Goal: Communication & Community: Answer question/provide support

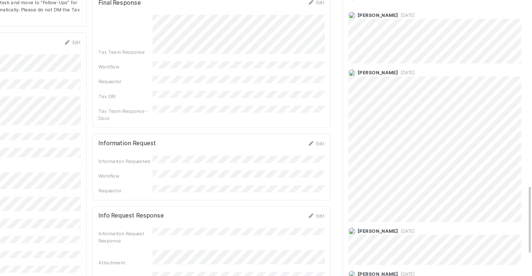
scroll to position [730, 0]
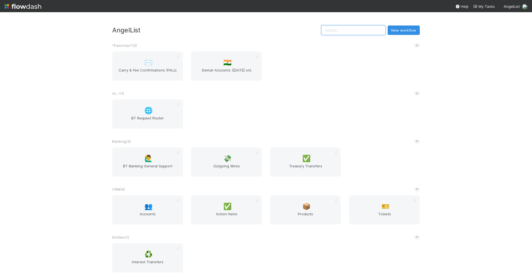
click at [351, 32] on input "text" at bounding box center [353, 29] width 64 height 9
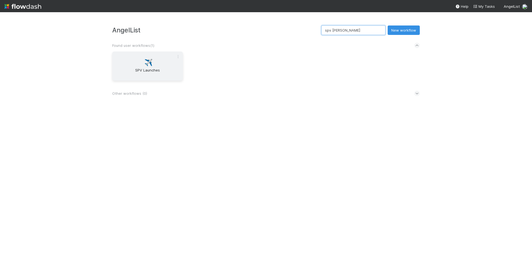
type input "spv [PERSON_NAME]"
click at [141, 68] on span "SPV Launches" at bounding box center [147, 72] width 66 height 11
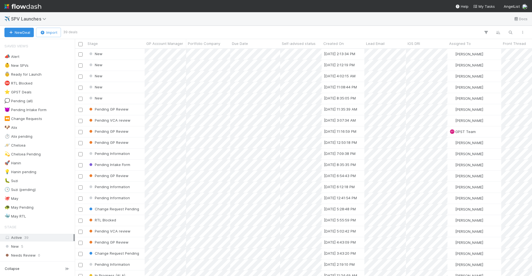
scroll to position [0, 0]
click at [508, 30] on icon "button" at bounding box center [510, 32] width 6 height 5
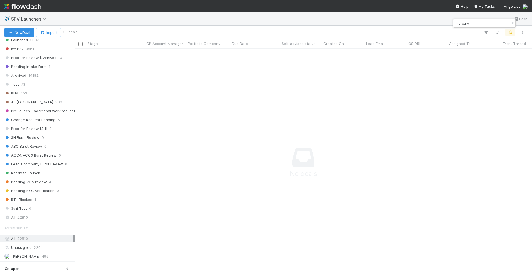
scroll to position [278, 0]
type input "mercury"
click at [42, 213] on div "All 22810" at bounding box center [38, 216] width 69 height 7
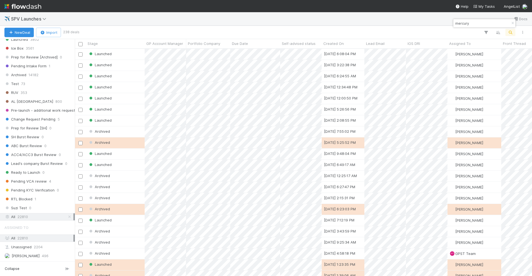
scroll to position [227, 457]
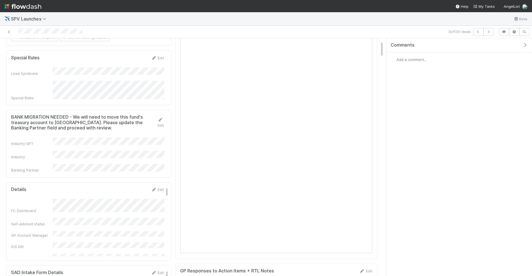
scroll to position [65, 0]
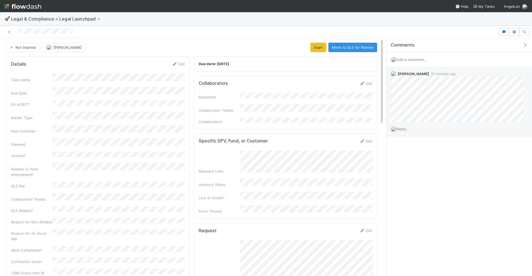
click at [404, 129] on span "Reply..." at bounding box center [402, 129] width 12 height 4
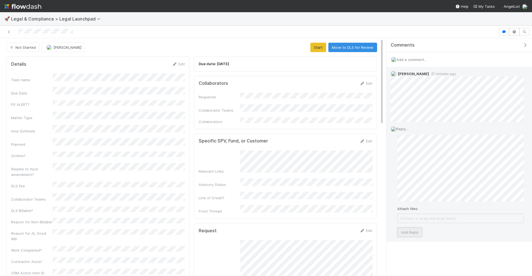
click at [405, 231] on button "Add Reply" at bounding box center [409, 231] width 25 height 9
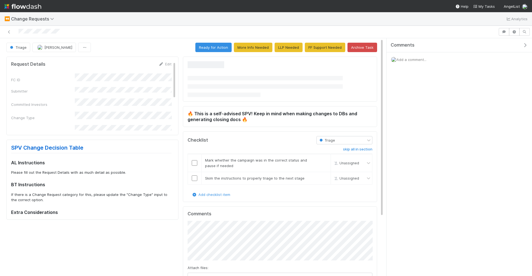
click at [418, 59] on span "Add a comment..." at bounding box center [411, 59] width 30 height 4
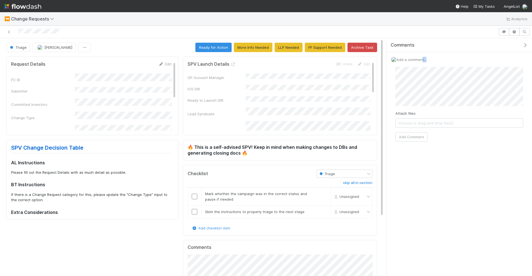
click at [420, 70] on div "Add a comment... Attach files: Choose or drag and drop file(s) Add Comment" at bounding box center [458, 101] width 145 height 98
click at [419, 136] on button "Add Comment" at bounding box center [411, 136] width 32 height 9
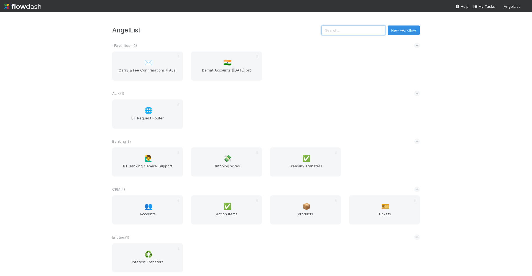
click at [360, 33] on input "text" at bounding box center [353, 29] width 64 height 9
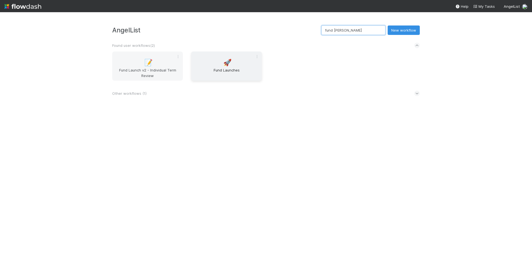
type input "fund lau"
click at [207, 56] on div "🚀 Fund Launches" at bounding box center [226, 65] width 71 height 29
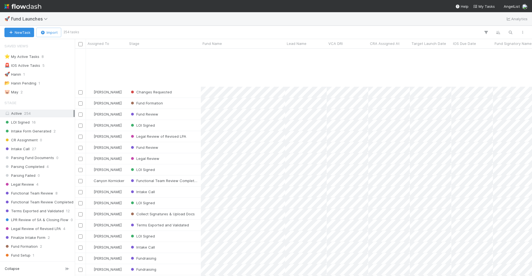
scroll to position [211, 0]
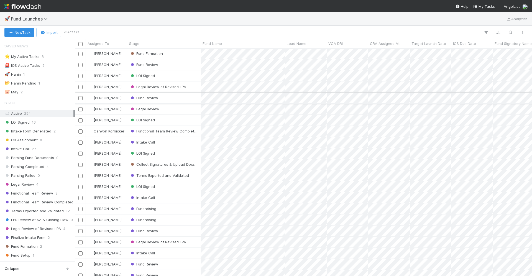
click at [188, 98] on div "Fund Review" at bounding box center [163, 97] width 73 height 11
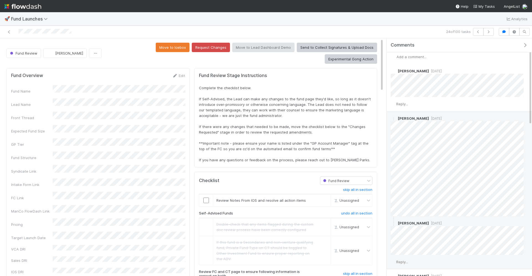
scroll to position [1, 0]
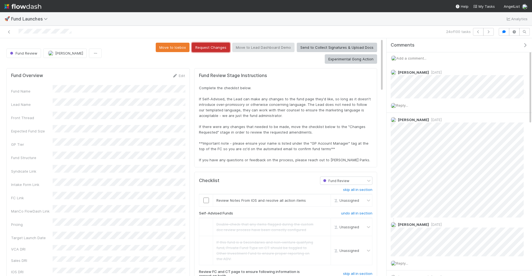
click at [192, 48] on button "Request Changes" at bounding box center [211, 47] width 38 height 9
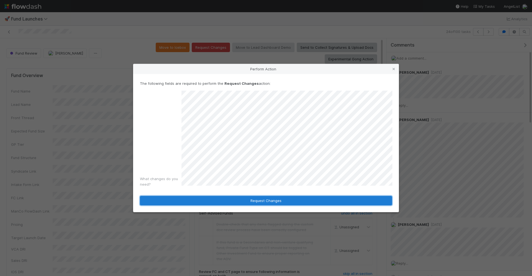
click at [257, 203] on button "Request Changes" at bounding box center [266, 200] width 252 height 9
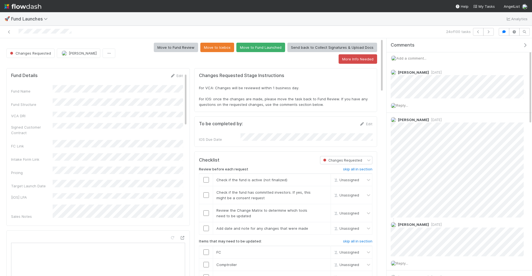
click at [23, 6] on img at bounding box center [22, 6] width 37 height 9
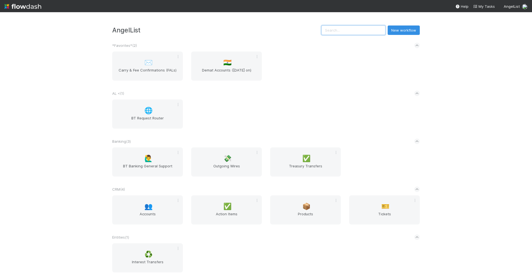
click at [349, 27] on input "text" at bounding box center [353, 29] width 64 height 9
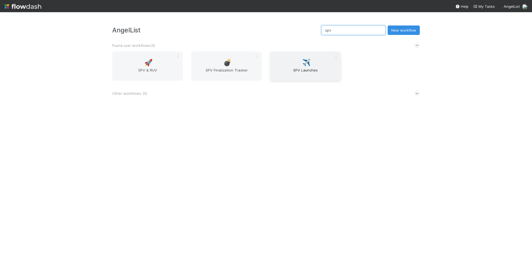
type input "spv"
click at [305, 62] on span "✈️" at bounding box center [306, 62] width 8 height 7
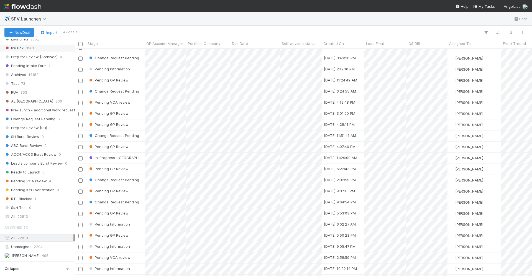
scroll to position [280, 0]
click at [34, 211] on div "All 22813" at bounding box center [38, 214] width 69 height 7
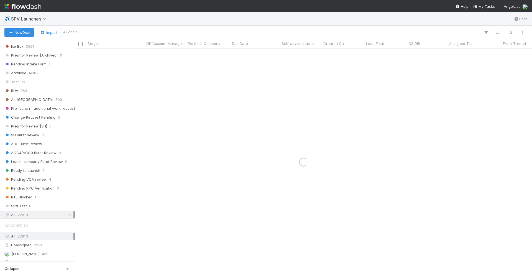
click at [510, 37] on div "New Deal Import 42 deals" at bounding box center [266, 32] width 532 height 13
click at [511, 29] on button "button" at bounding box center [510, 32] width 10 height 7
type input "kinetic"
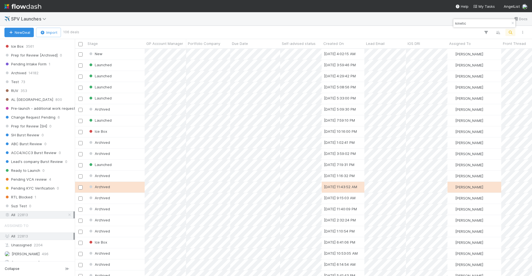
scroll to position [227, 457]
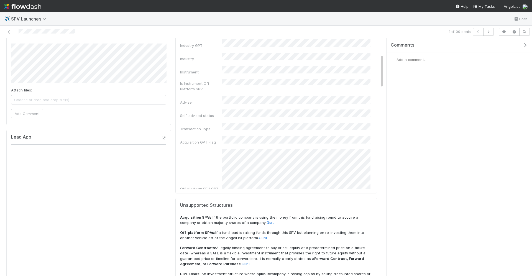
scroll to position [127, 0]
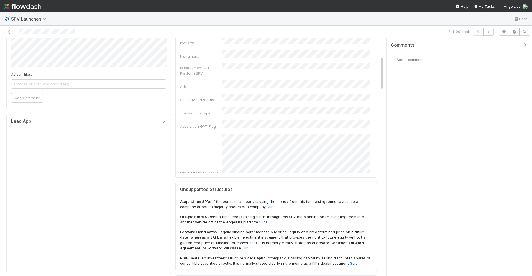
click at [422, 59] on span "Add a comment..." at bounding box center [411, 59] width 30 height 4
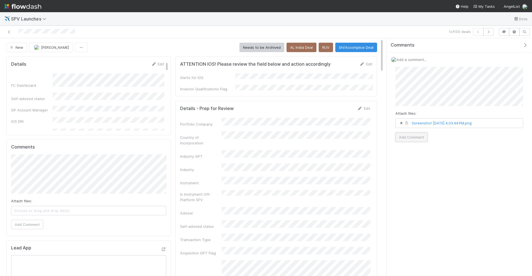
click at [416, 136] on button "Add Comment" at bounding box center [411, 136] width 32 height 9
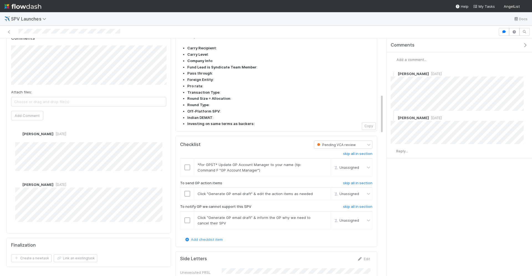
scroll to position [342, 0]
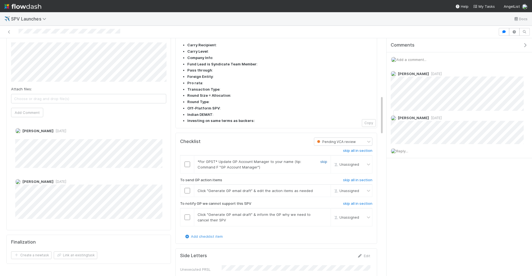
click at [321, 159] on link "skip" at bounding box center [323, 161] width 7 height 4
click at [186, 188] on input "checkbox" at bounding box center [187, 191] width 6 height 6
click at [322, 212] on link "skip" at bounding box center [323, 214] width 7 height 4
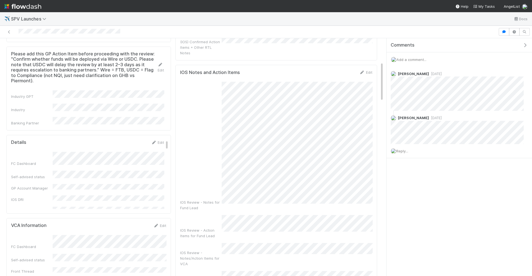
scroll to position [0, 0]
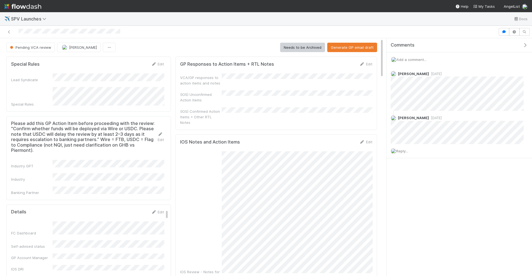
click at [352, 37] on div at bounding box center [266, 32] width 532 height 12
click at [349, 43] on button "Generate GP email draft" at bounding box center [352, 47] width 50 height 9
